Goal: Transaction & Acquisition: Purchase product/service

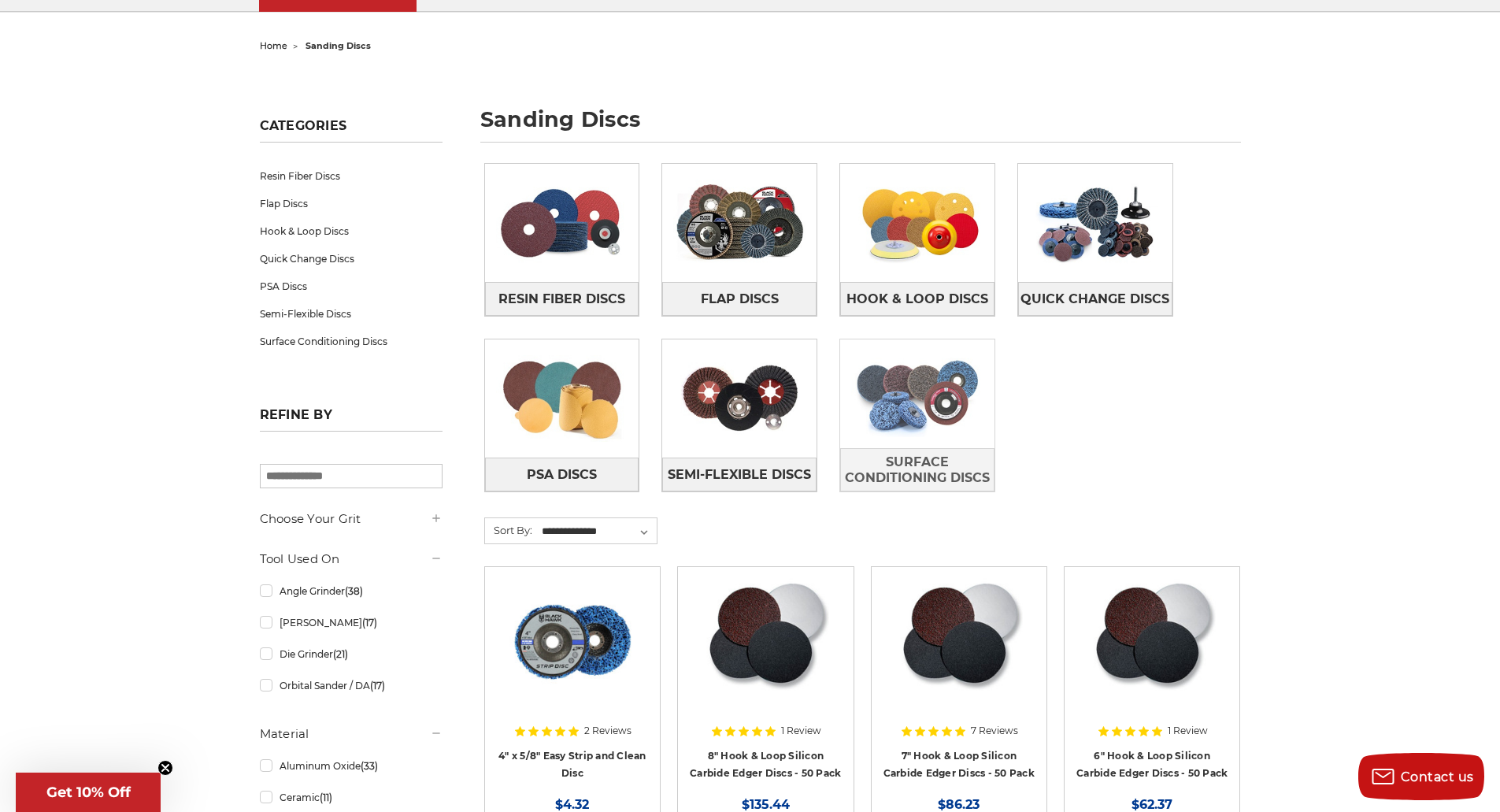
scroll to position [158, 0]
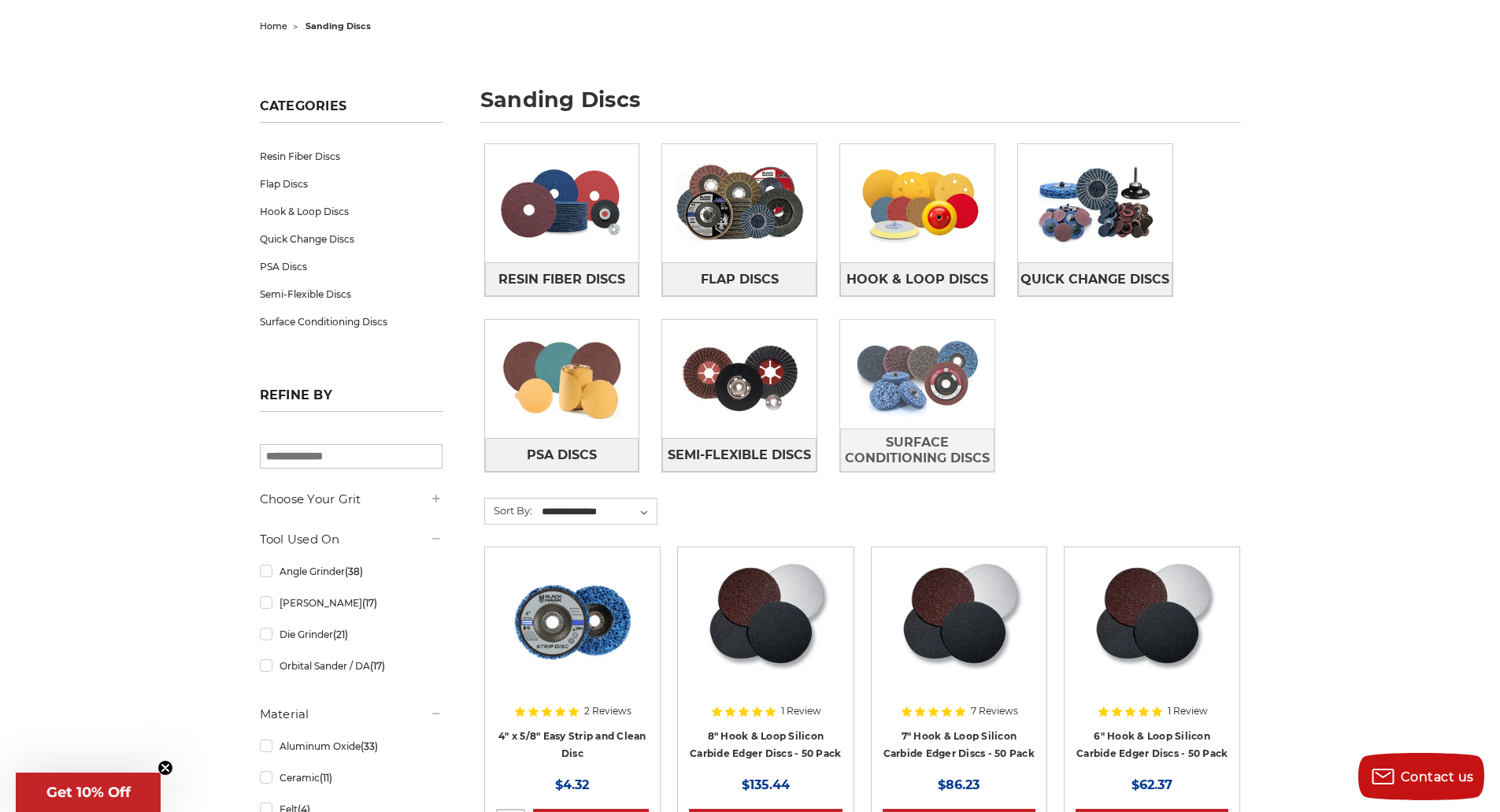
click at [883, 394] on img at bounding box center [917, 374] width 154 height 109
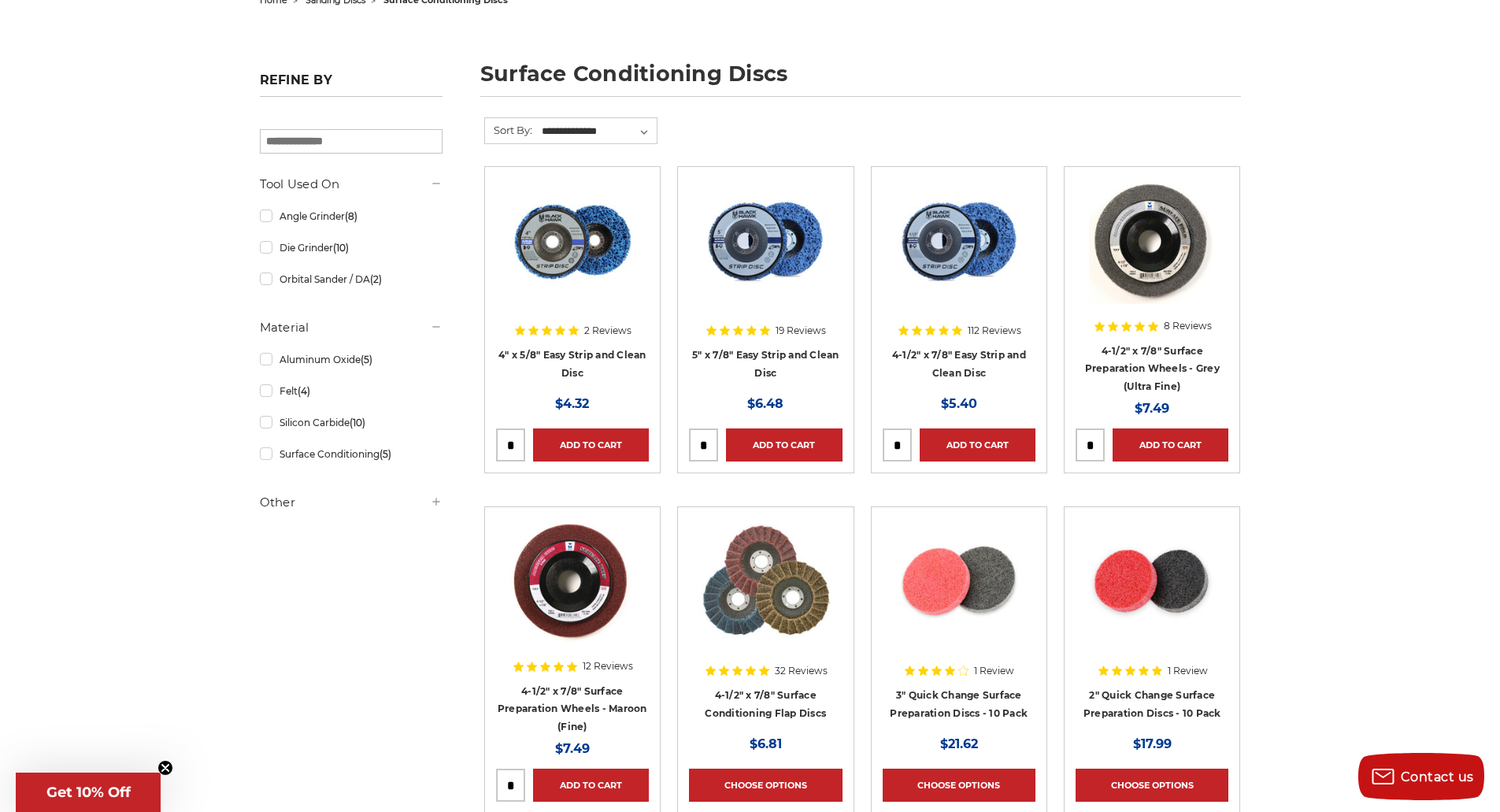
scroll to position [236, 0]
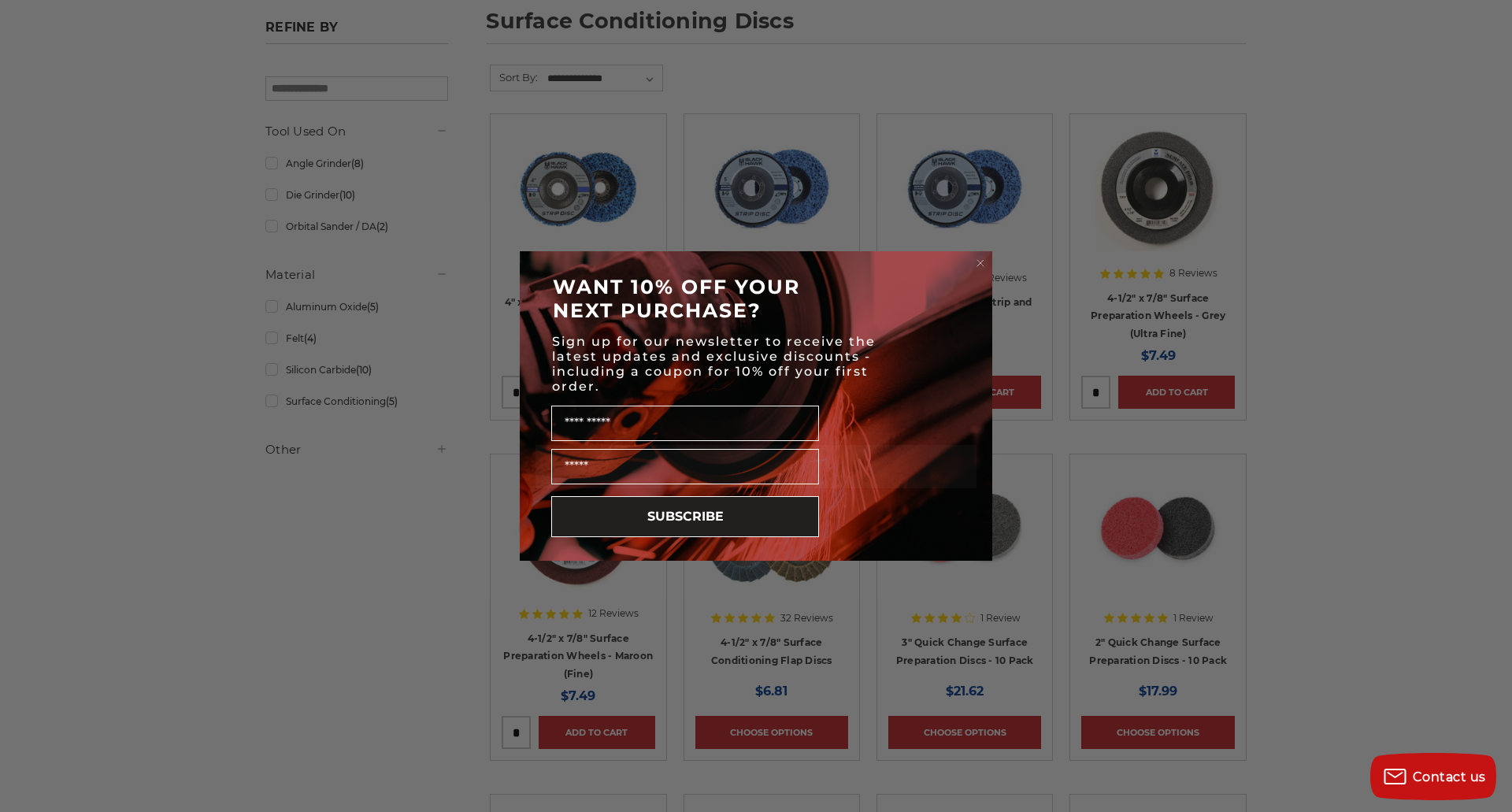
click at [977, 259] on circle "Close dialog" at bounding box center [981, 263] width 15 height 15
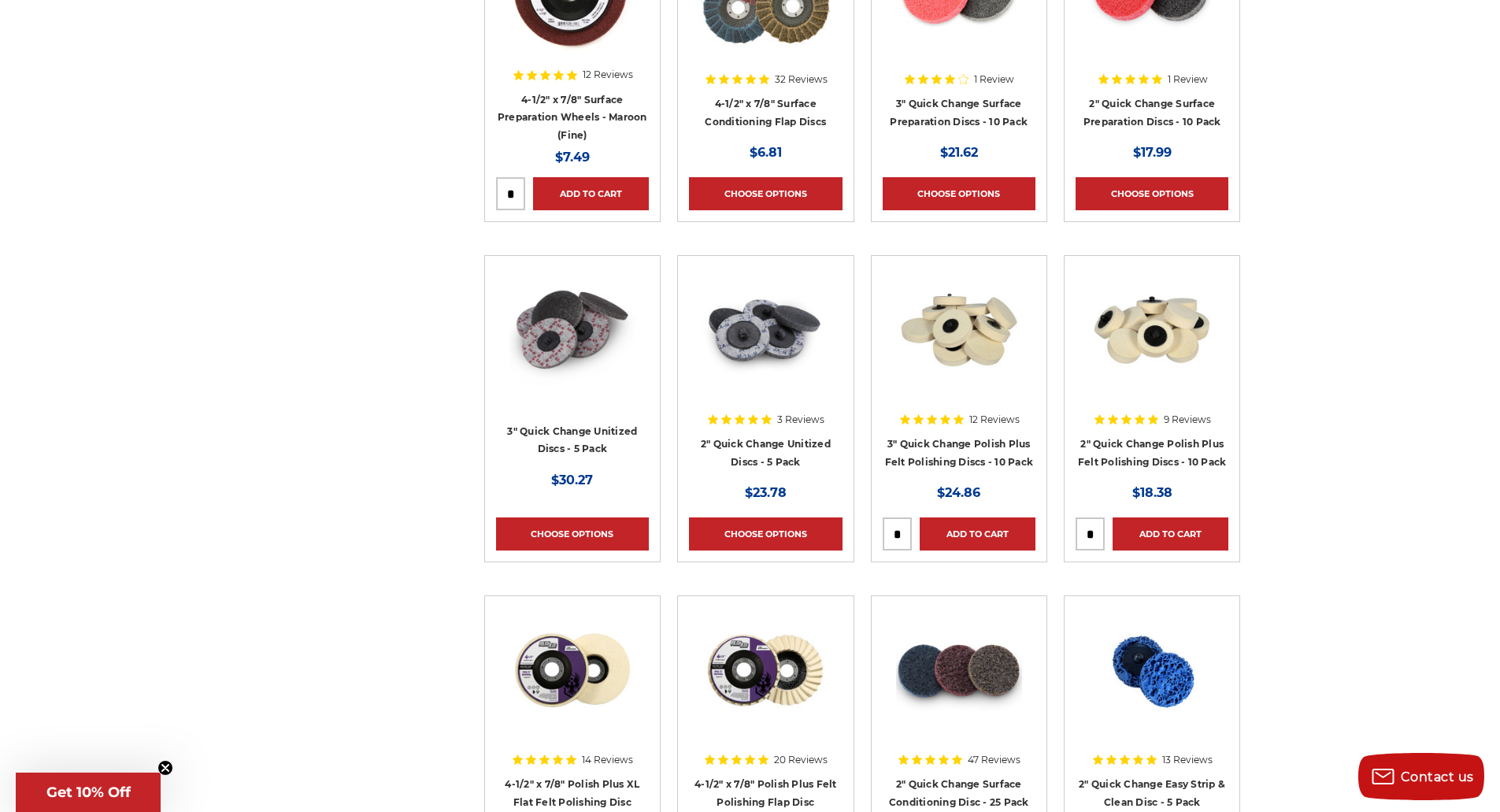
scroll to position [1023, 0]
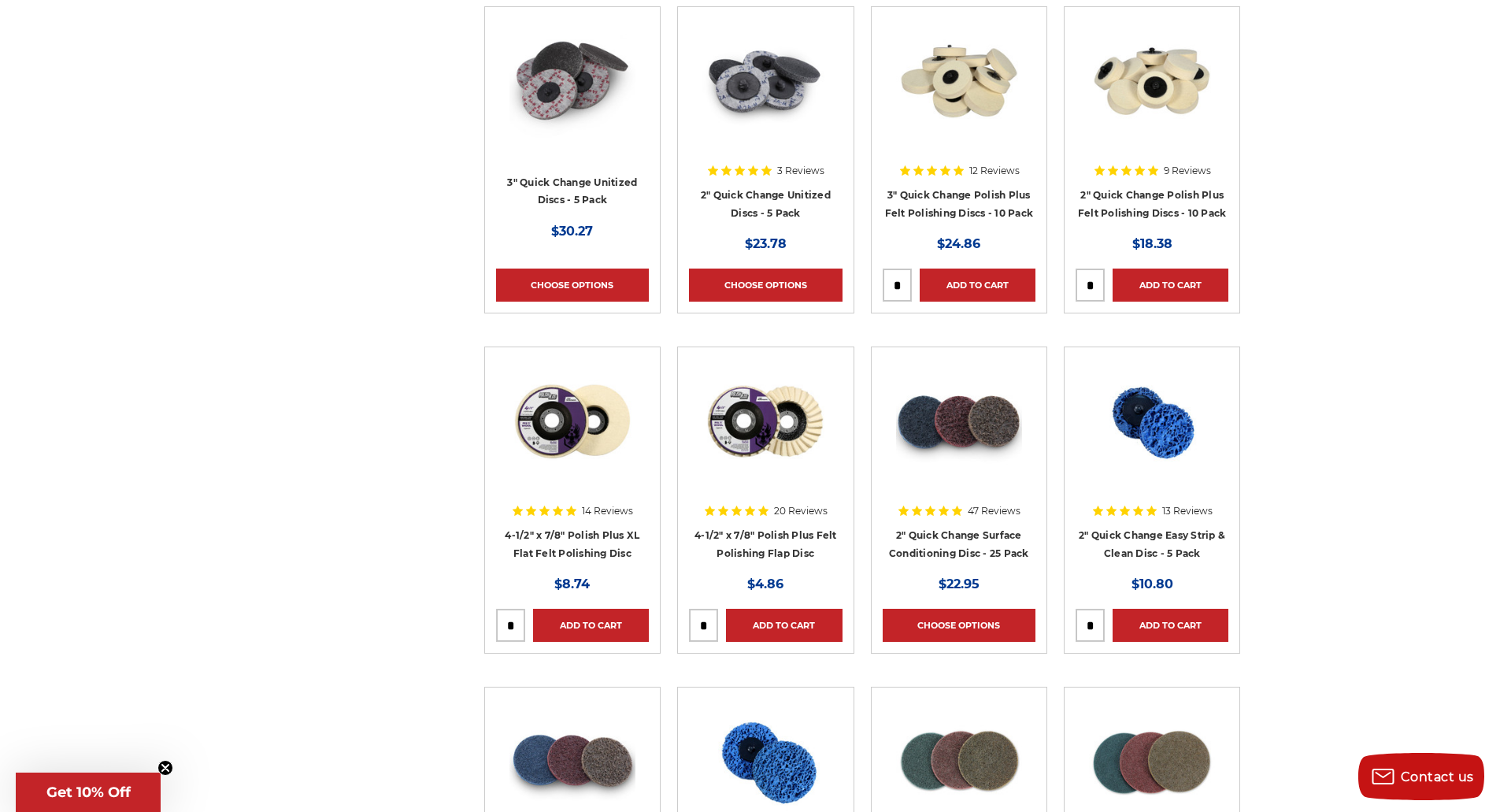
click at [1157, 425] on img at bounding box center [1152, 421] width 128 height 126
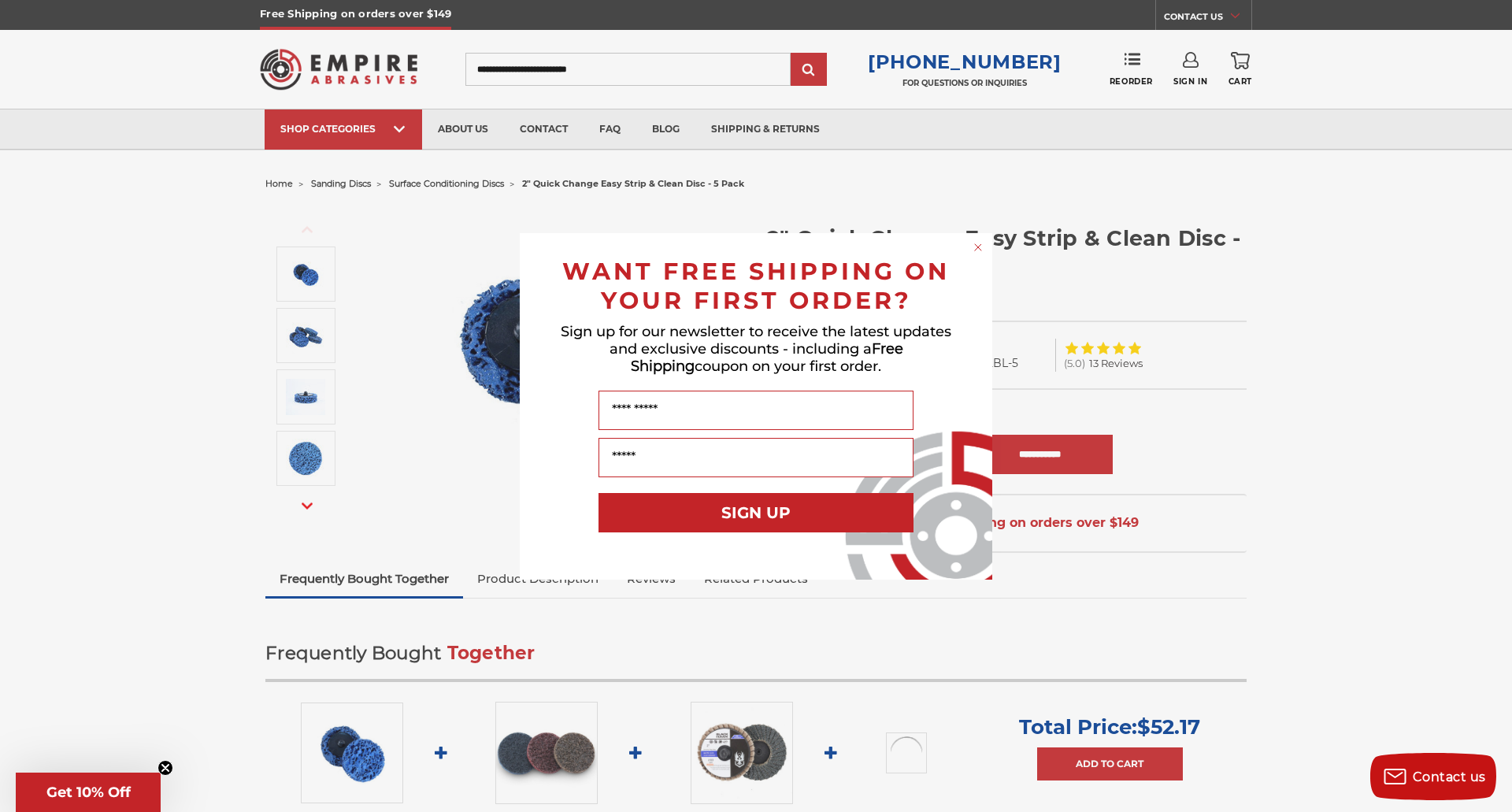
click at [977, 250] on circle "Close dialog" at bounding box center [978, 247] width 15 height 15
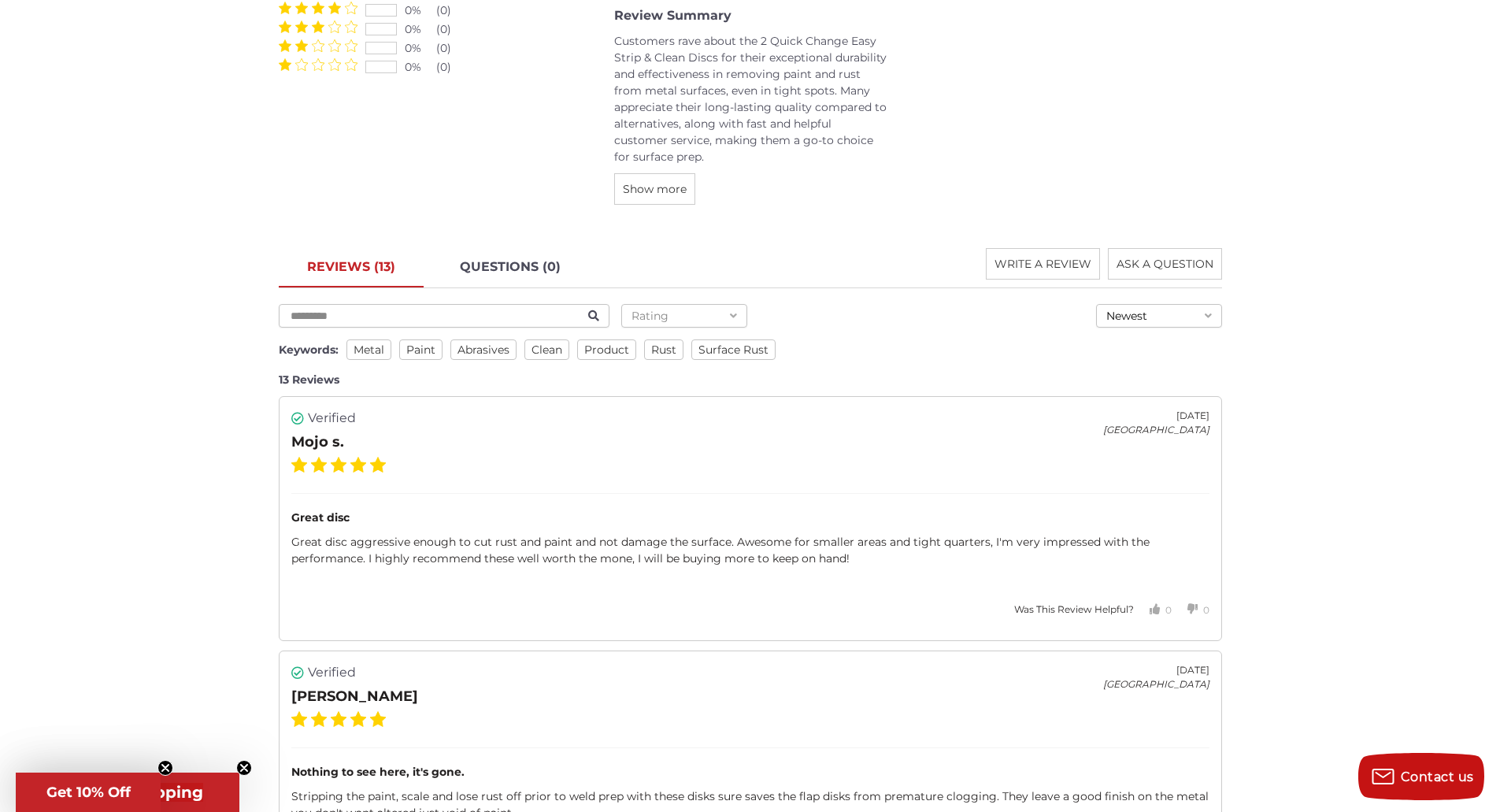
scroll to position [1484, 0]
